Goal: Task Accomplishment & Management: Manage account settings

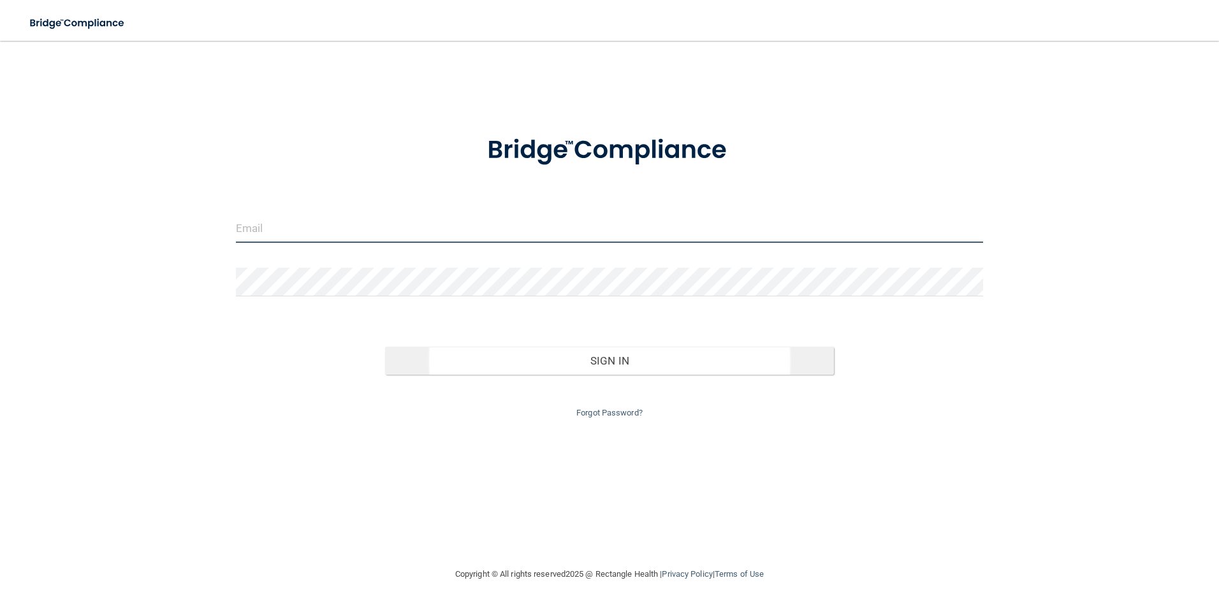
type input "[EMAIL_ADDRESS][PERSON_NAME][DOMAIN_NAME]"
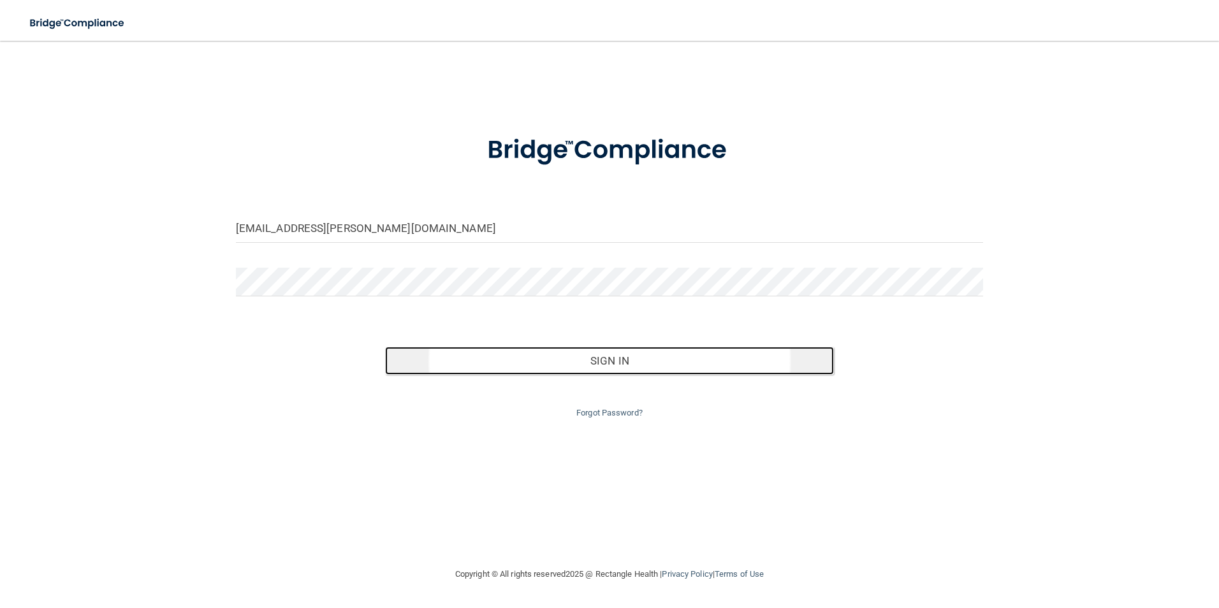
click at [704, 368] on button "Sign In" at bounding box center [609, 361] width 449 height 28
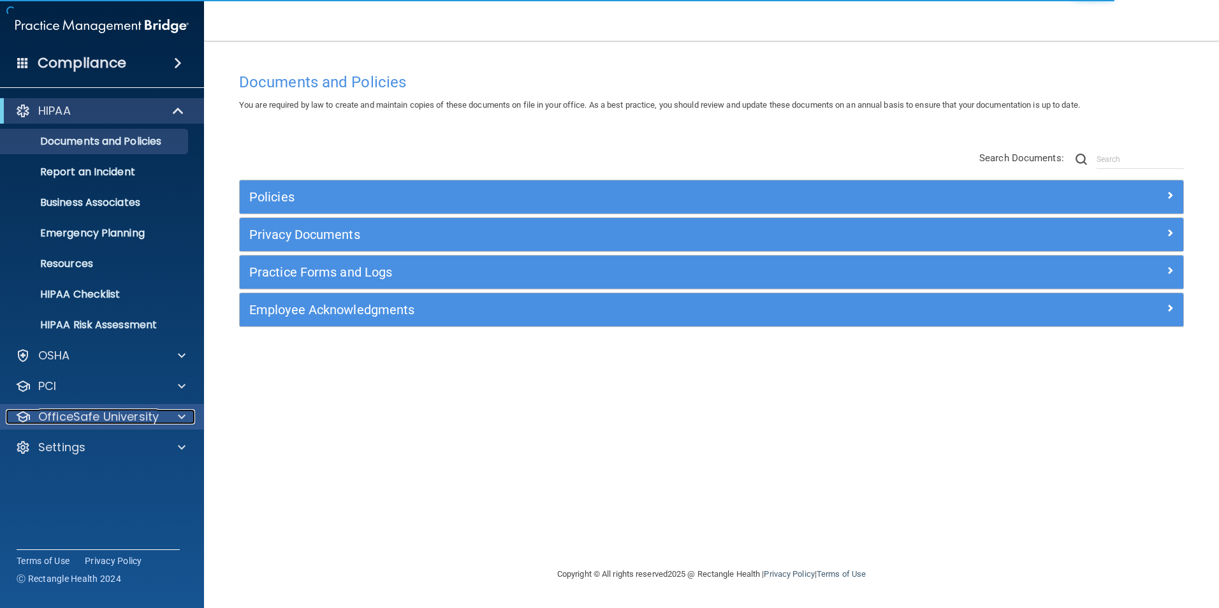
click at [169, 416] on div at bounding box center [180, 416] width 32 height 15
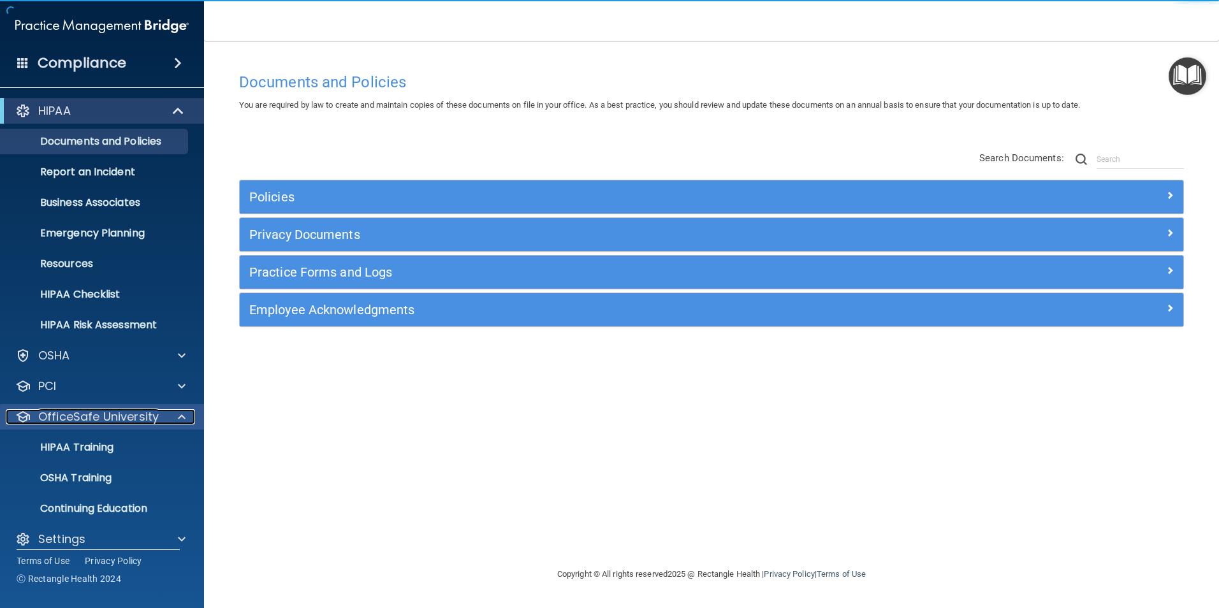
scroll to position [13, 0]
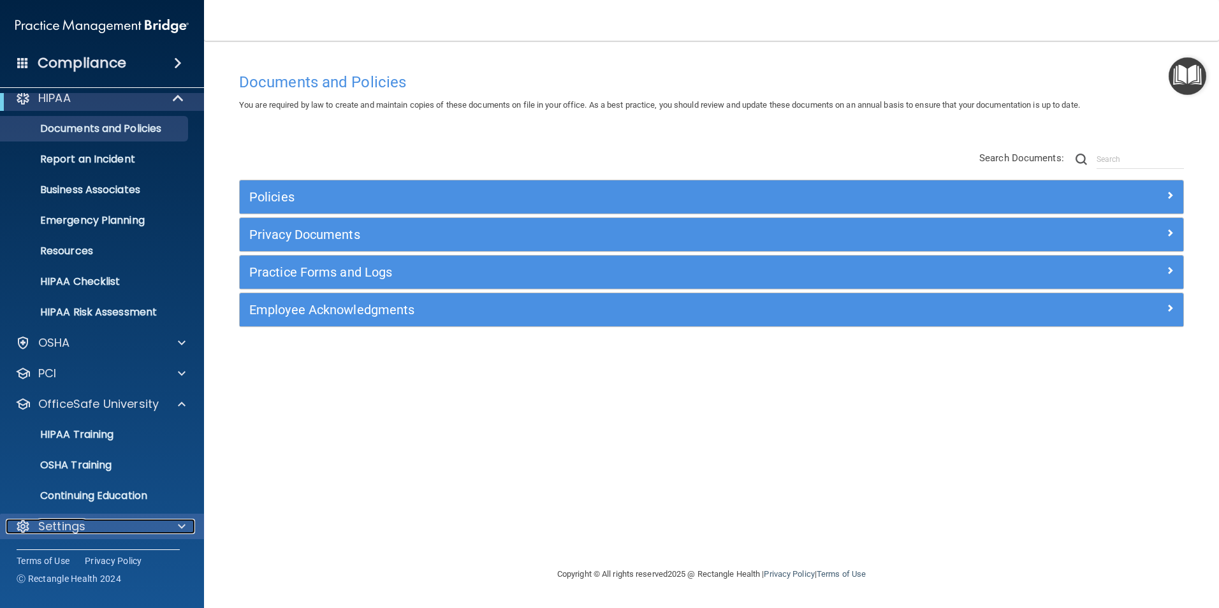
click at [161, 528] on div "Settings" at bounding box center [85, 526] width 158 height 15
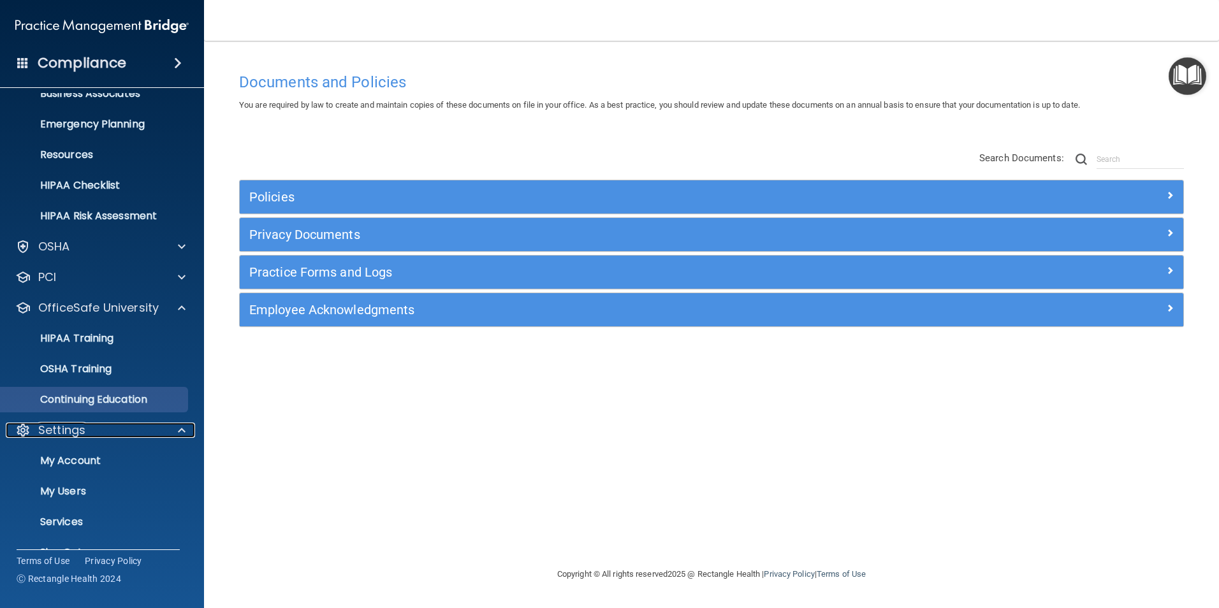
scroll to position [135, 0]
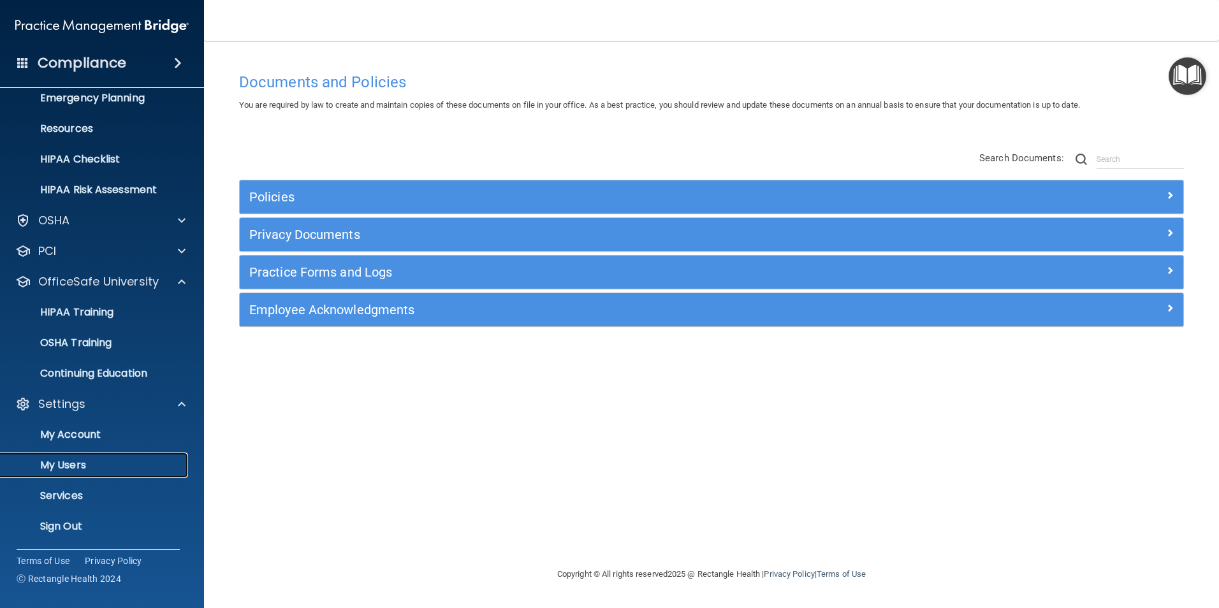
click at [94, 463] on p "My Users" at bounding box center [95, 465] width 174 height 13
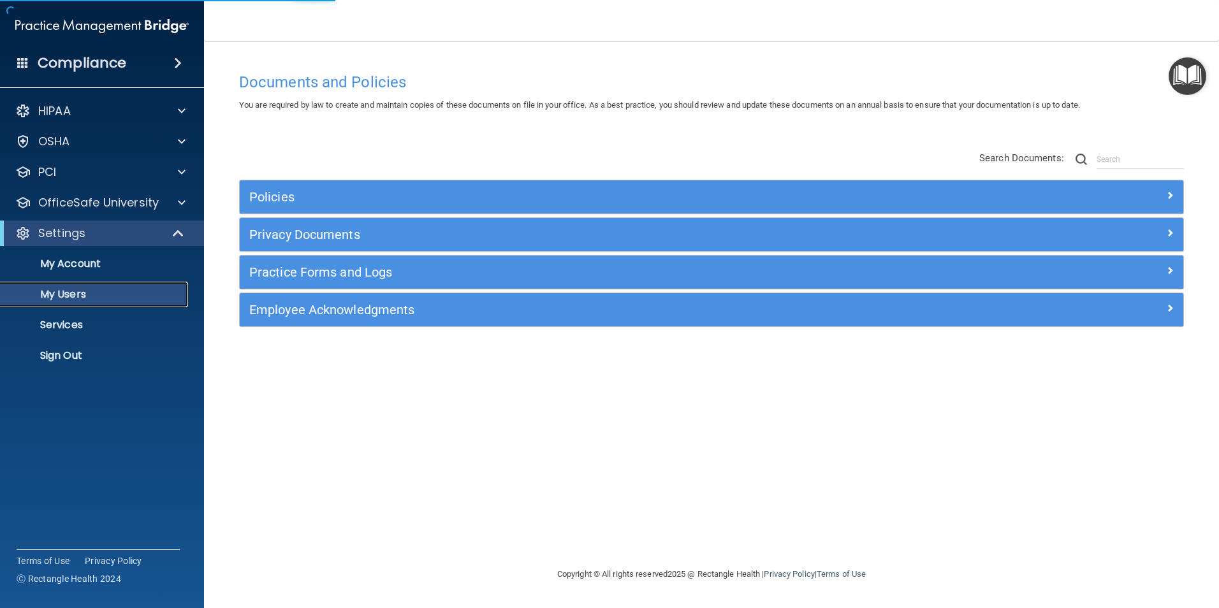
select select "20"
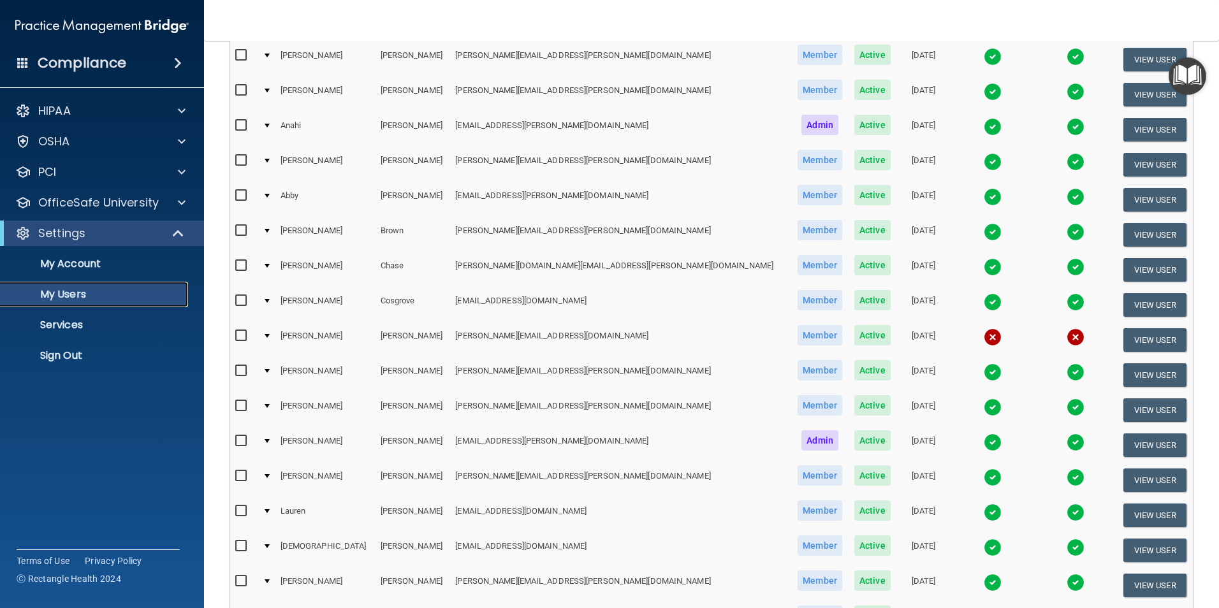
scroll to position [127, 0]
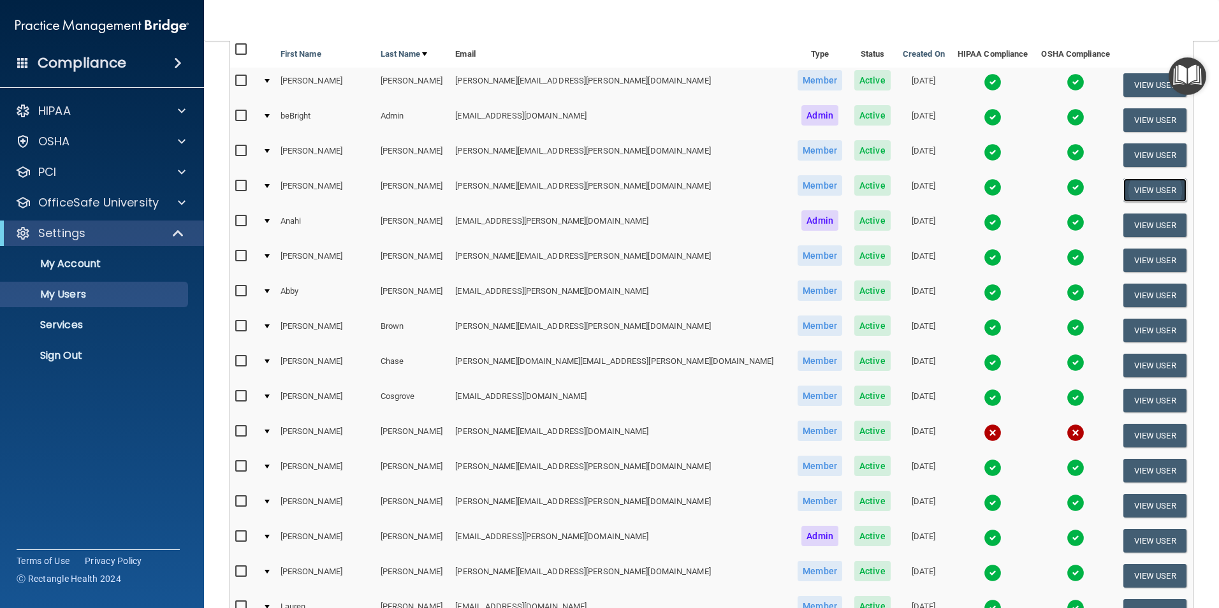
click at [1123, 190] on button "View User" at bounding box center [1154, 190] width 63 height 24
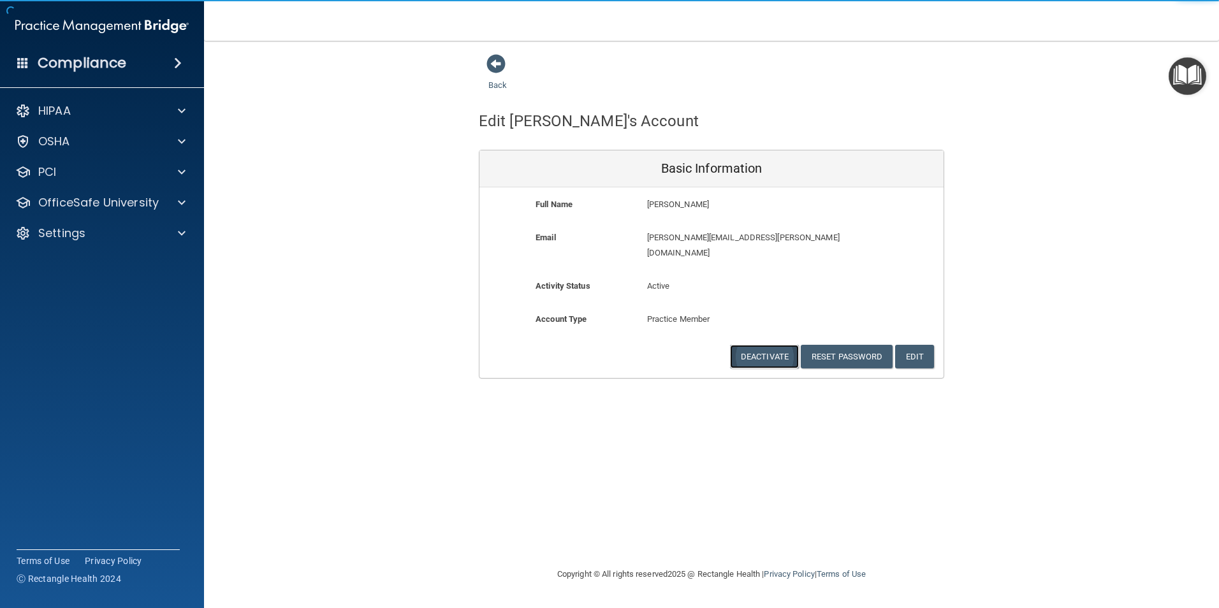
click at [755, 345] on button "Deactivate" at bounding box center [764, 357] width 69 height 24
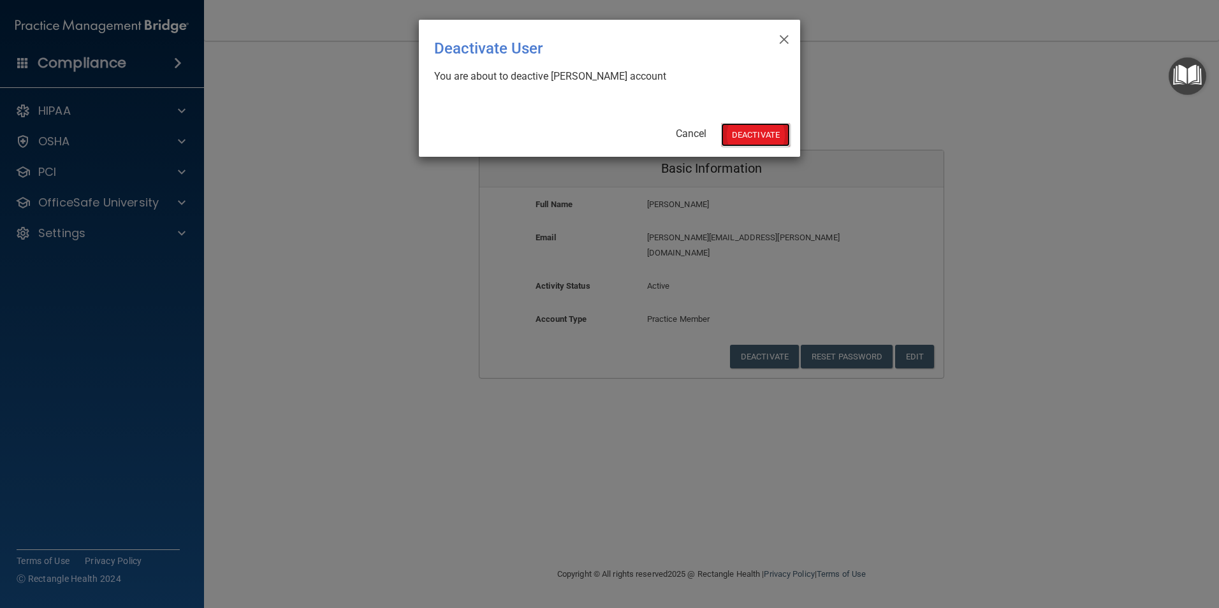
click at [762, 129] on button "Deactivate" at bounding box center [755, 135] width 69 height 24
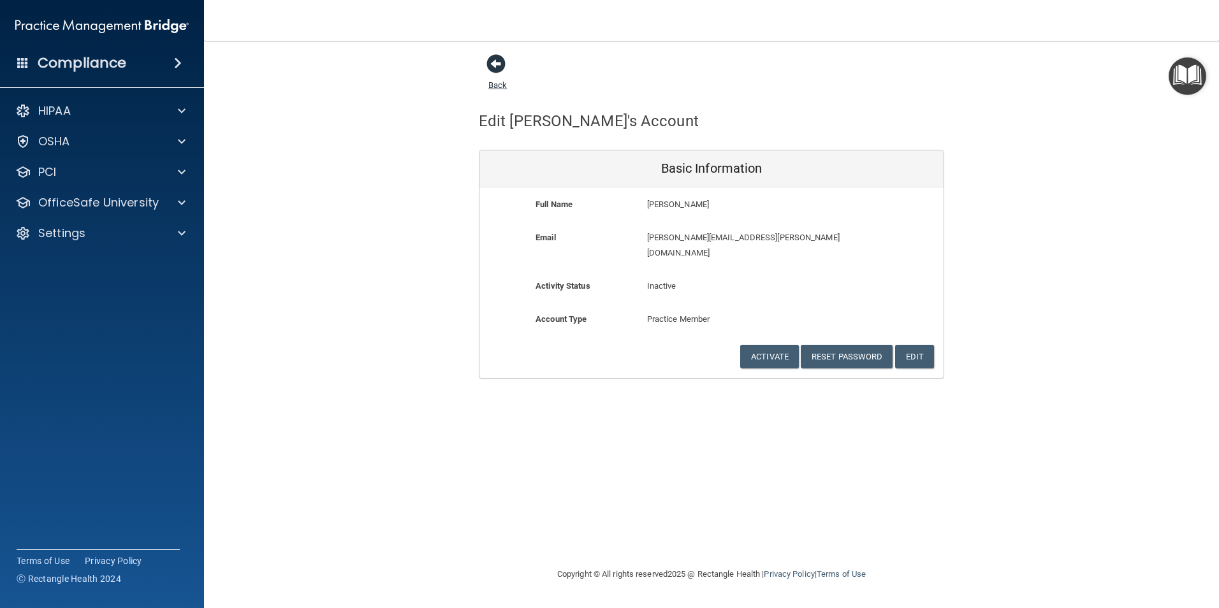
click at [493, 58] on span at bounding box center [495, 63] width 19 height 19
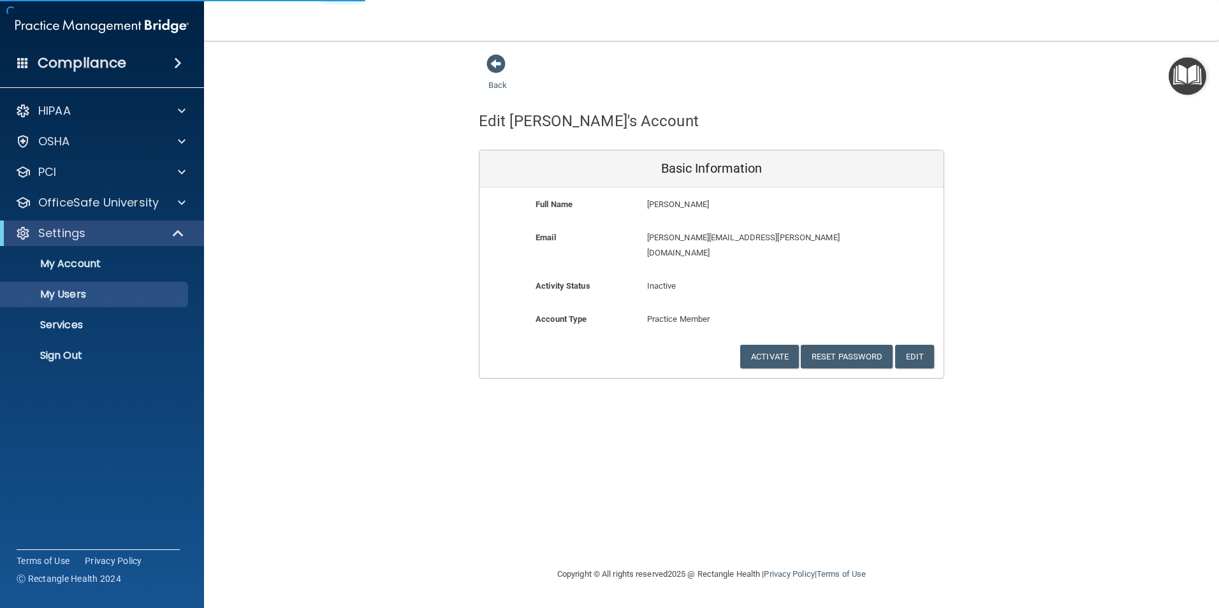
select select "20"
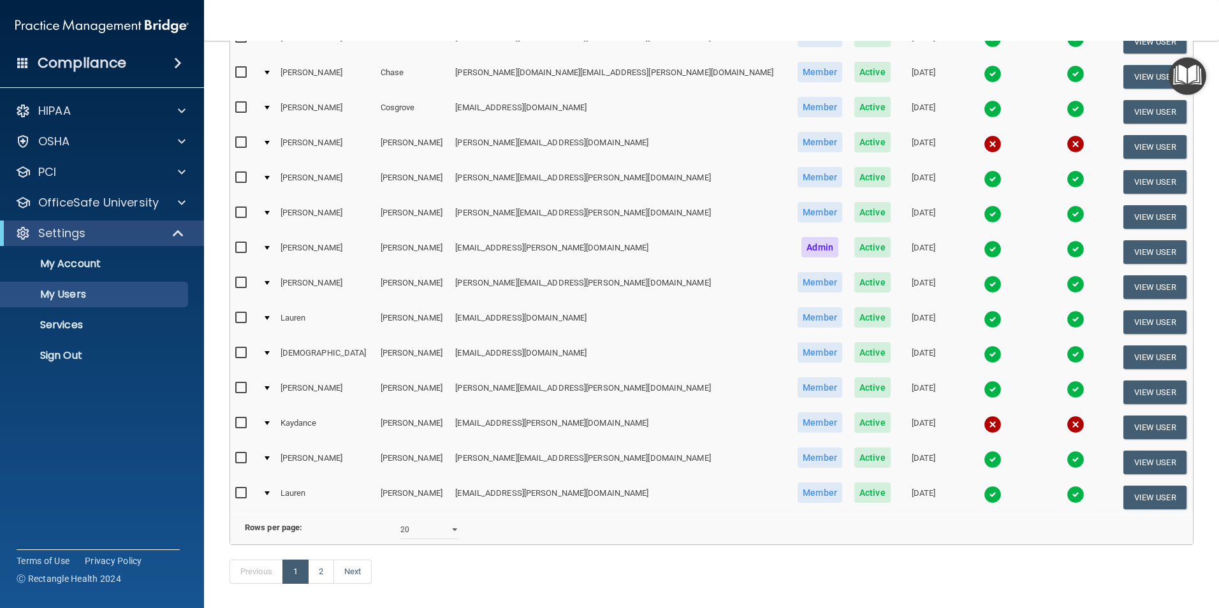
scroll to position [382, 0]
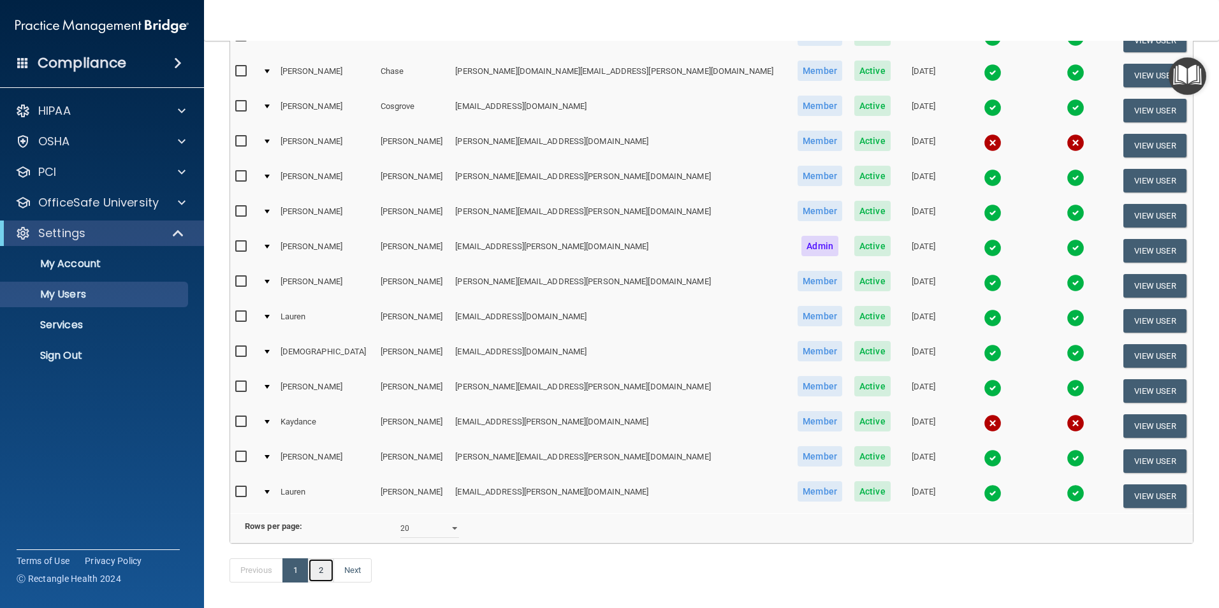
click at [328, 582] on link "2" at bounding box center [321, 570] width 26 height 24
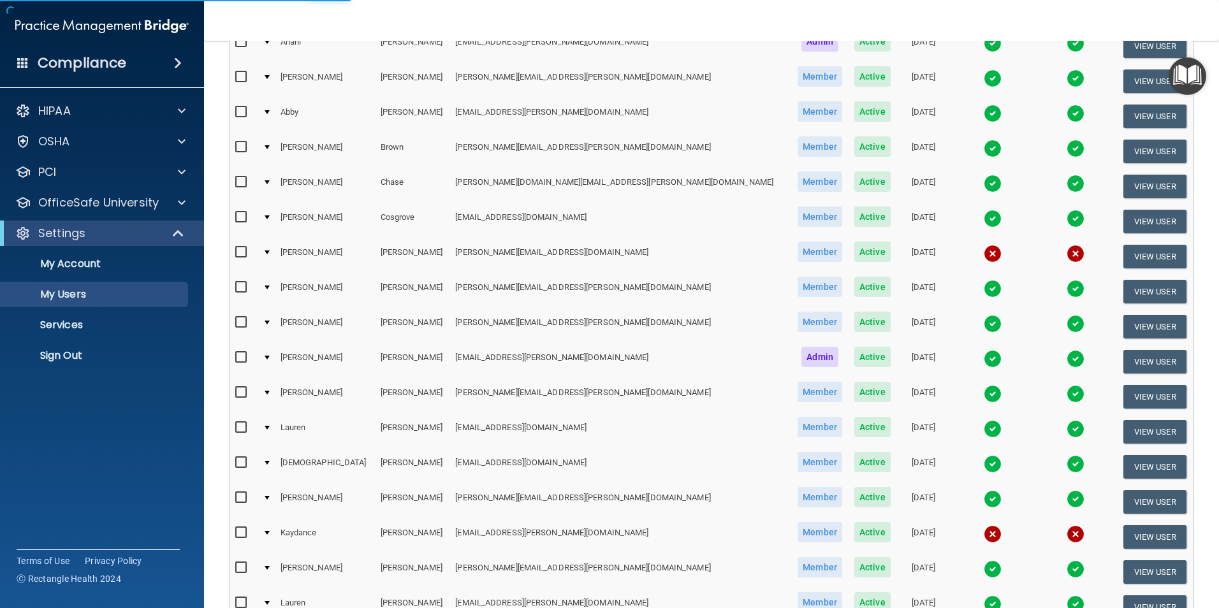
select select "20"
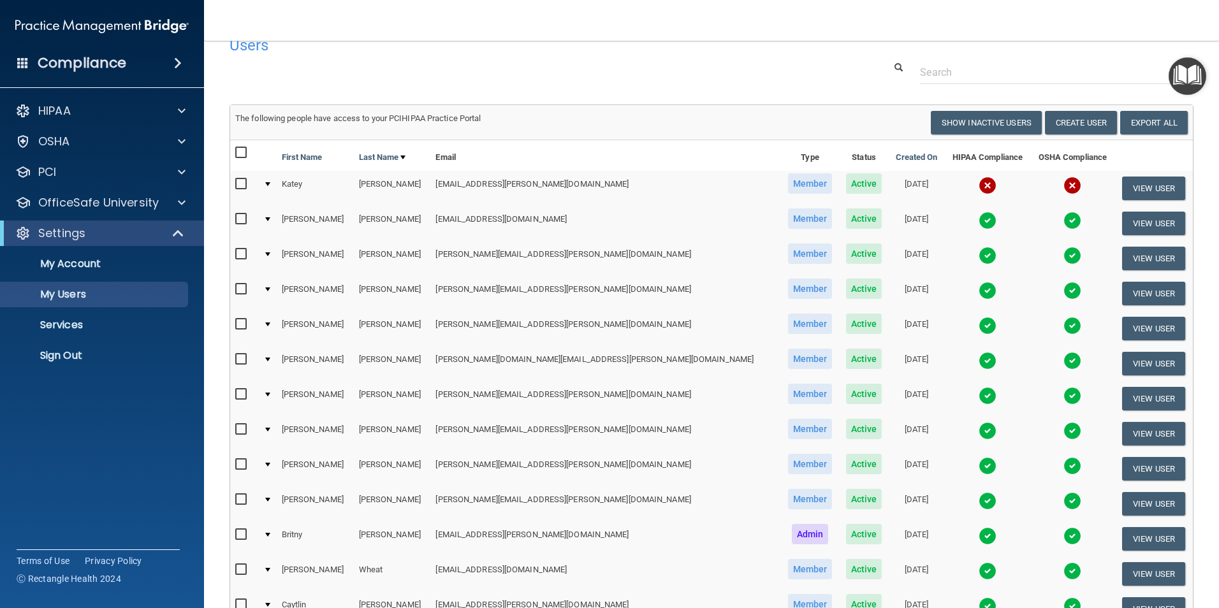
scroll to position [17, 0]
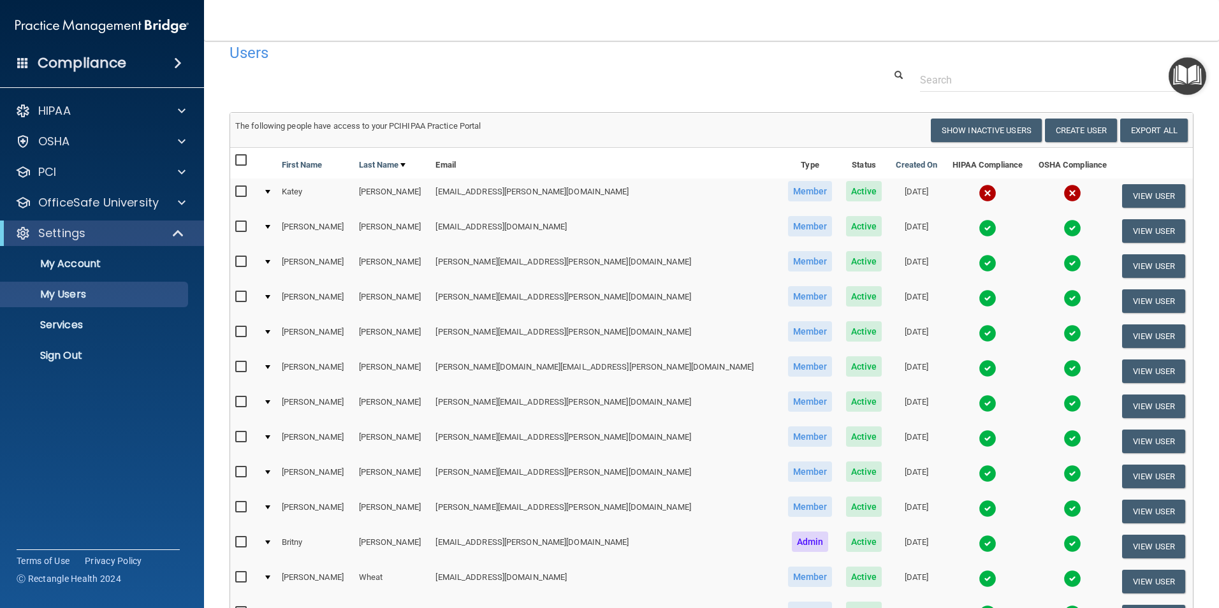
click at [549, 78] on div at bounding box center [711, 80] width 983 height 24
